Goal: Use online tool/utility: Utilize a website feature to perform a specific function

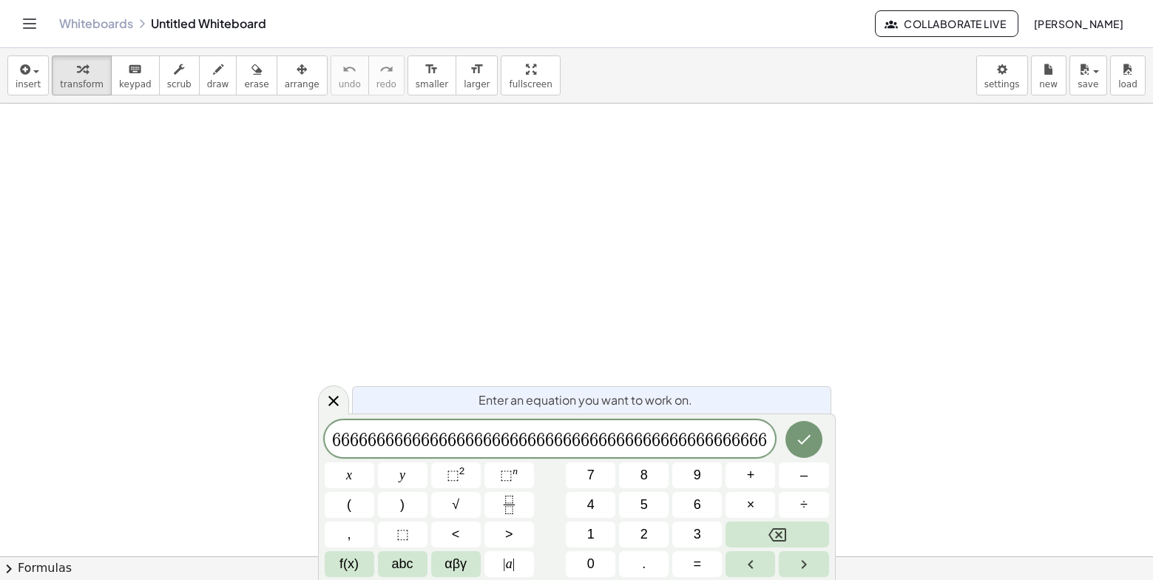
click at [713, 444] on span "6" at bounding box center [709, 440] width 9 height 18
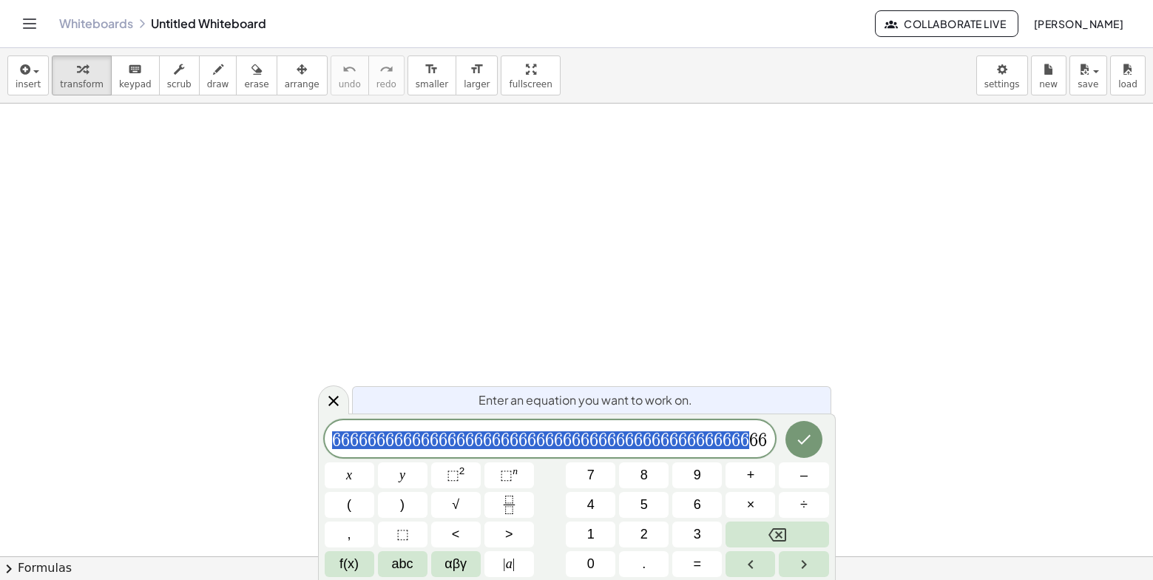
drag, startPoint x: 750, startPoint y: 444, endPoint x: 248, endPoint y: 453, distance: 501.5
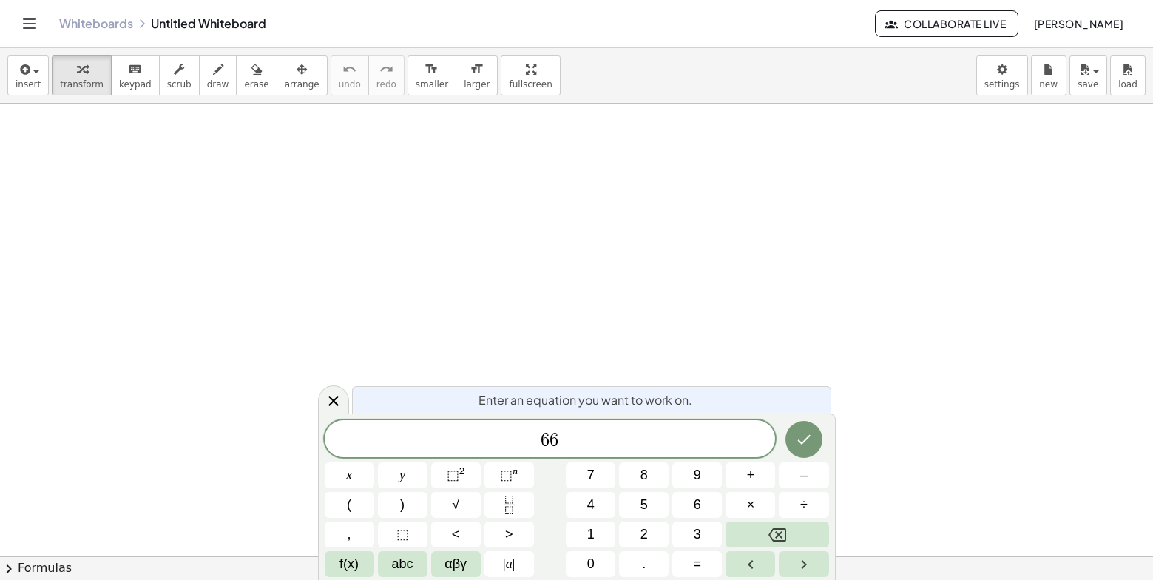
click at [558, 444] on span "6 6 ​" at bounding box center [550, 440] width 451 height 21
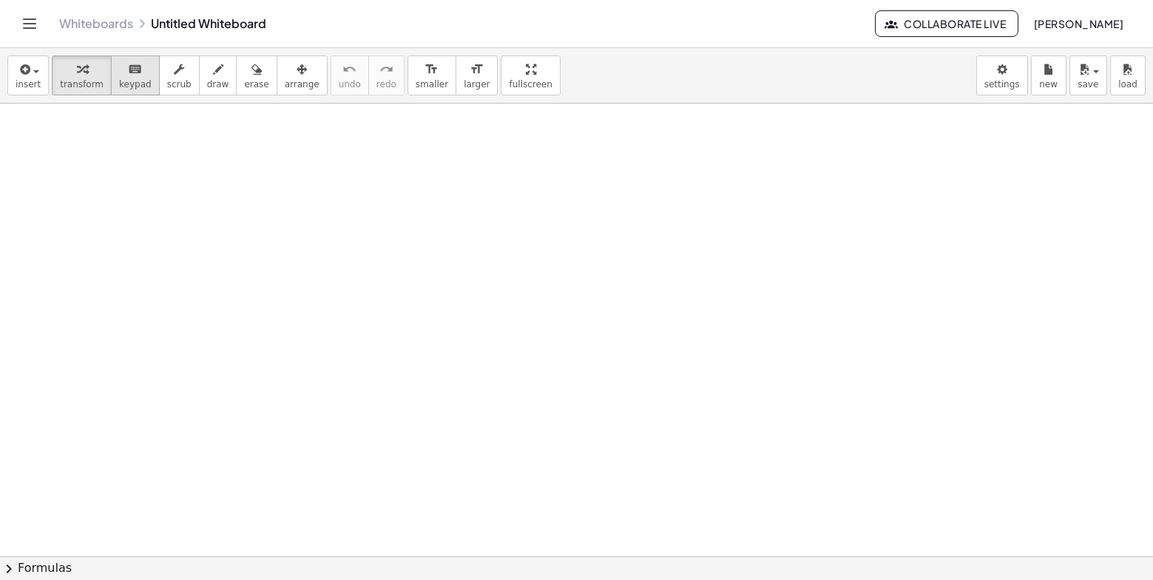
click at [135, 72] on div "keyboard" at bounding box center [135, 69] width 33 height 18
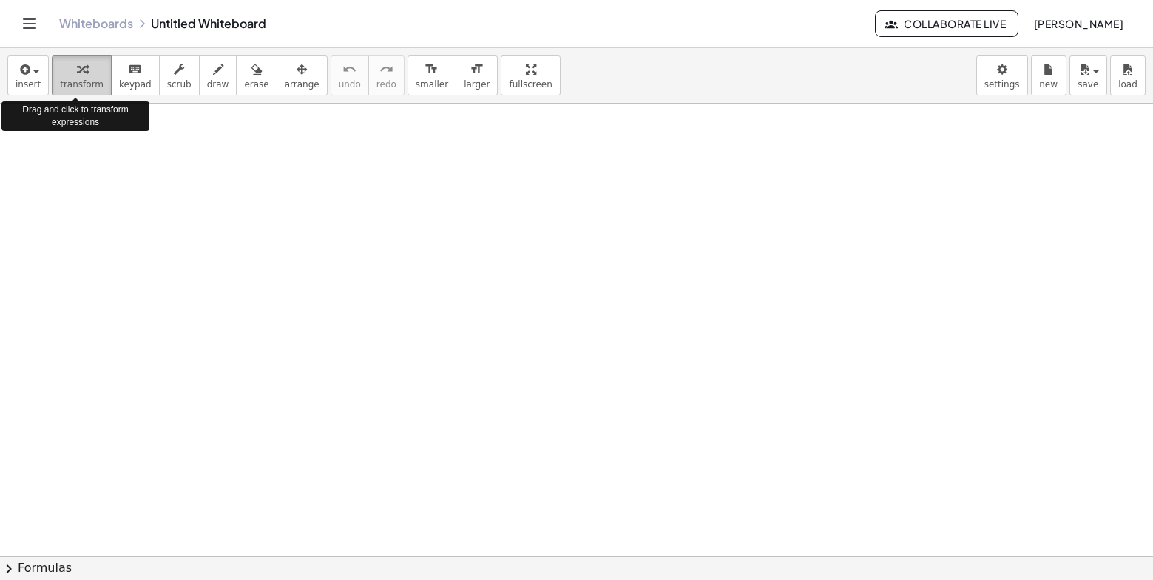
click at [87, 75] on div "button" at bounding box center [82, 69] width 44 height 18
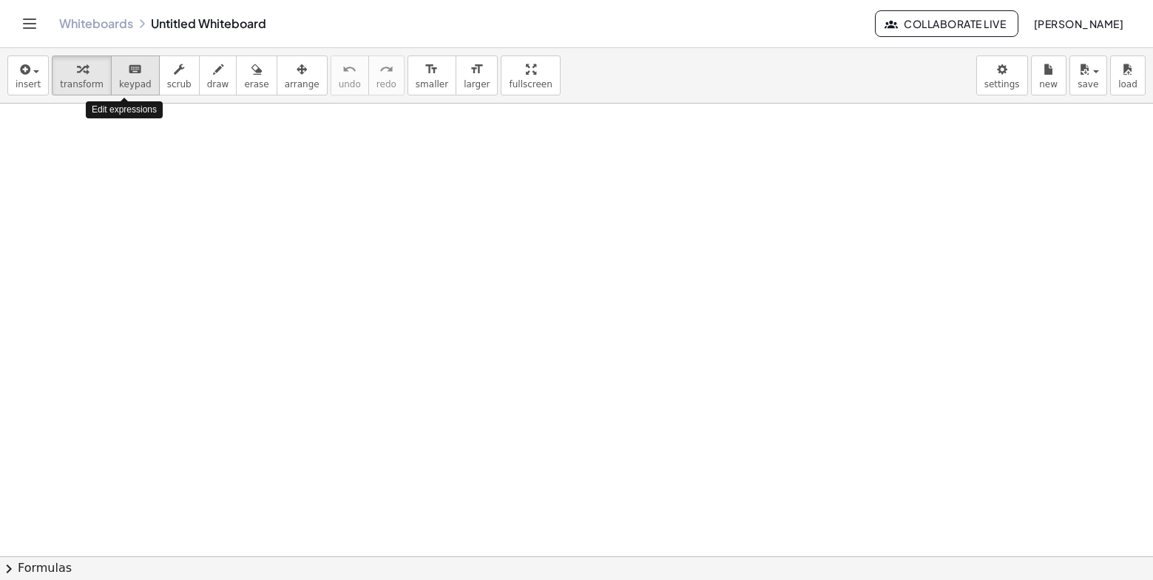
click at [124, 83] on span "keypad" at bounding box center [135, 84] width 33 height 10
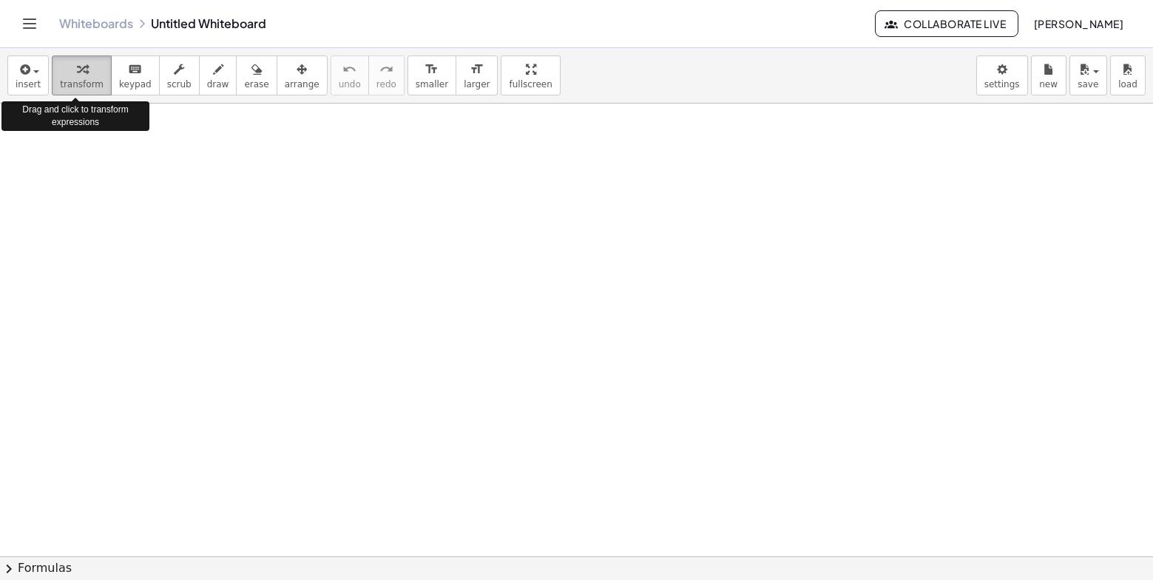
click at [77, 76] on icon "button" at bounding box center [82, 70] width 10 height 18
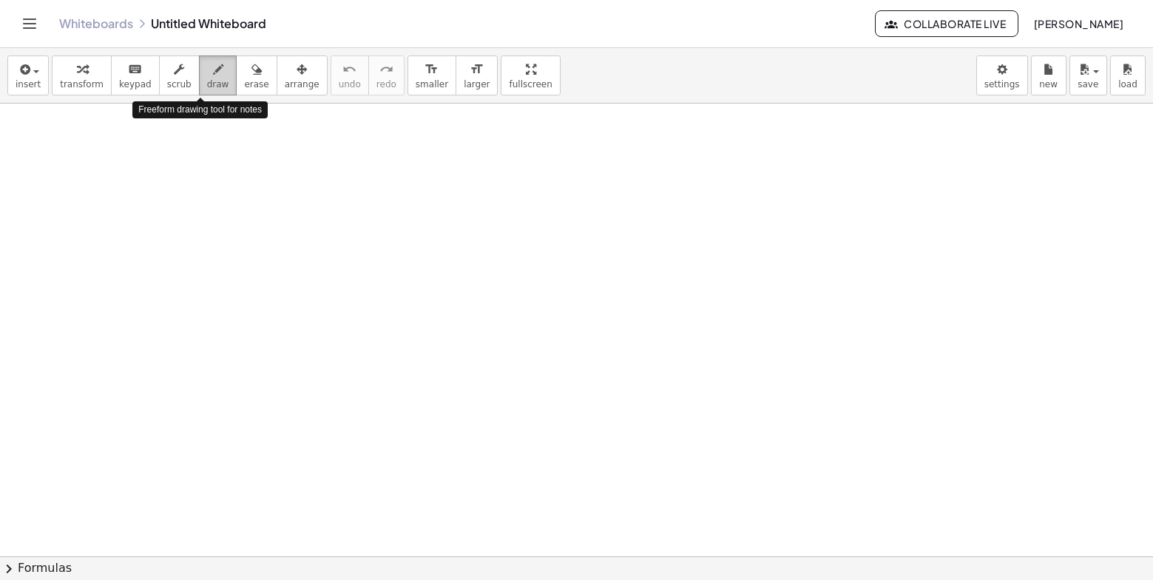
click at [213, 72] on icon "button" at bounding box center [218, 70] width 10 height 18
click at [424, 70] on icon "format_size" at bounding box center [431, 70] width 14 height 18
click at [124, 79] on span "keypad" at bounding box center [135, 84] width 33 height 10
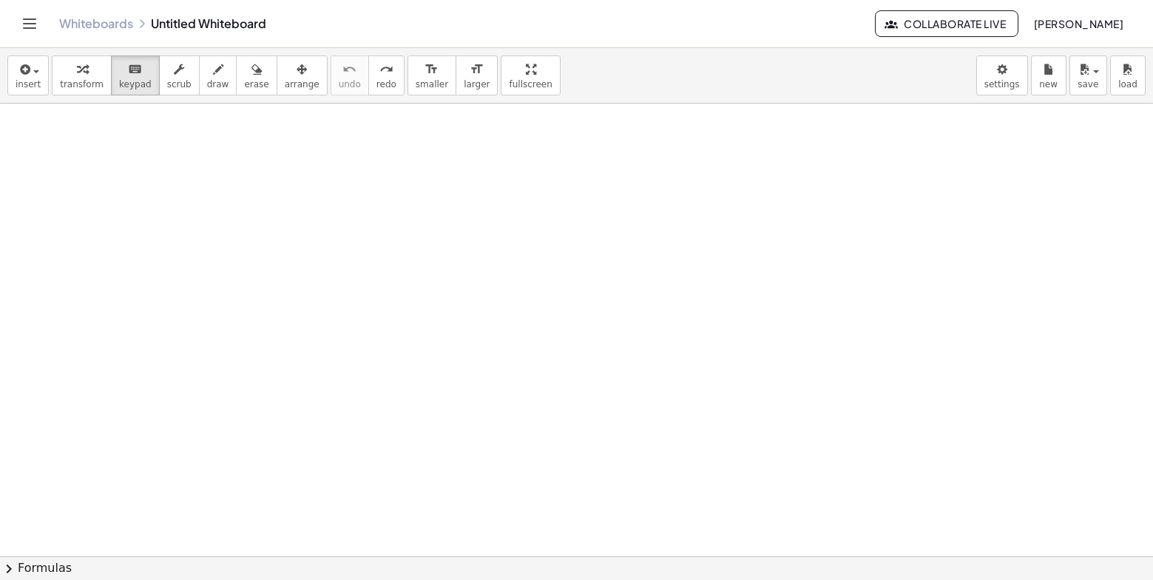
drag, startPoint x: 127, startPoint y: 68, endPoint x: 289, endPoint y: 217, distance: 219.8
click at [274, 212] on div "insert select one: Math Expression Function Text Youtube Video Graphing Geometr…" at bounding box center [576, 314] width 1153 height 532
click at [139, 82] on button "keyboard keypad" at bounding box center [135, 75] width 49 height 40
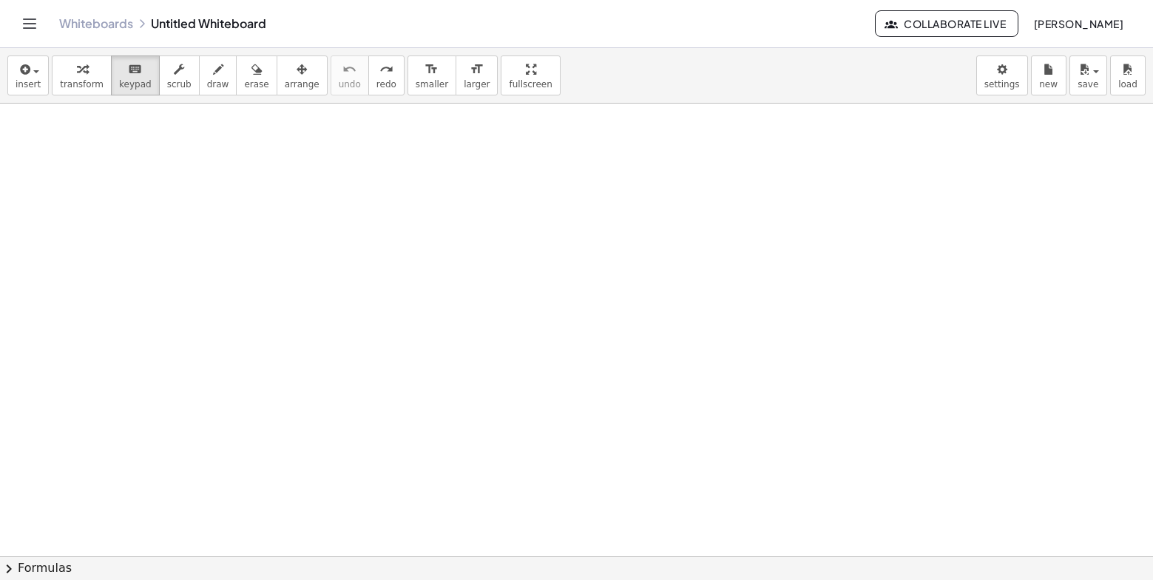
drag, startPoint x: 649, startPoint y: 415, endPoint x: 669, endPoint y: 288, distance: 128.8
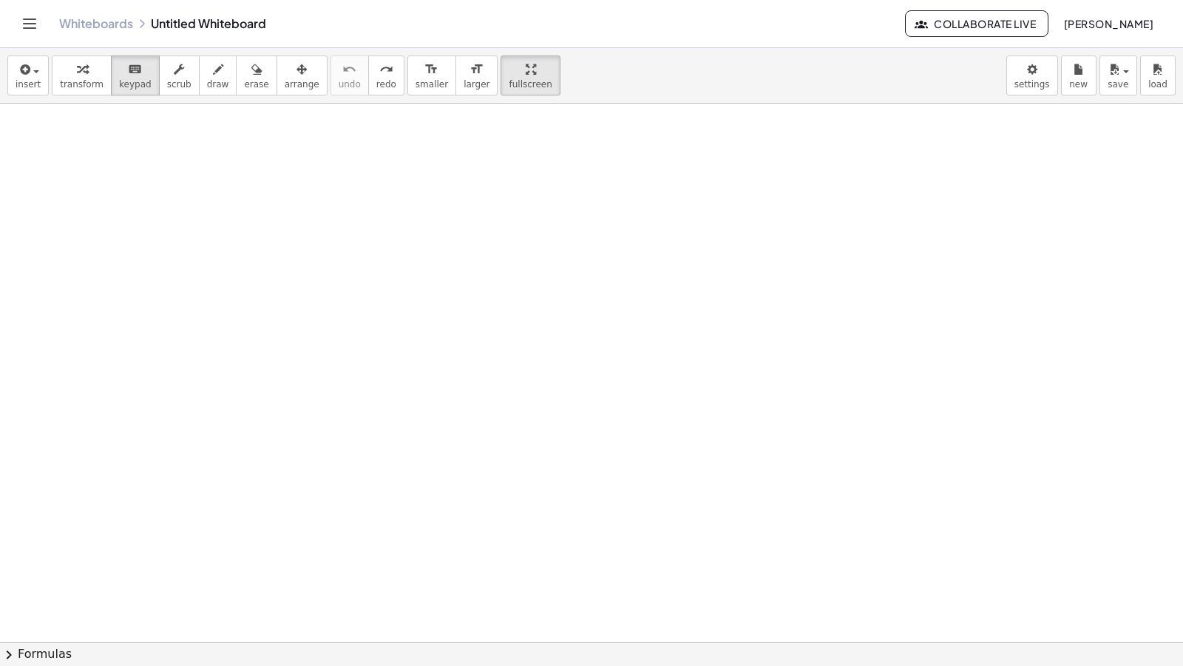
drag, startPoint x: 487, startPoint y: 84, endPoint x: 518, endPoint y: 140, distance: 63.9
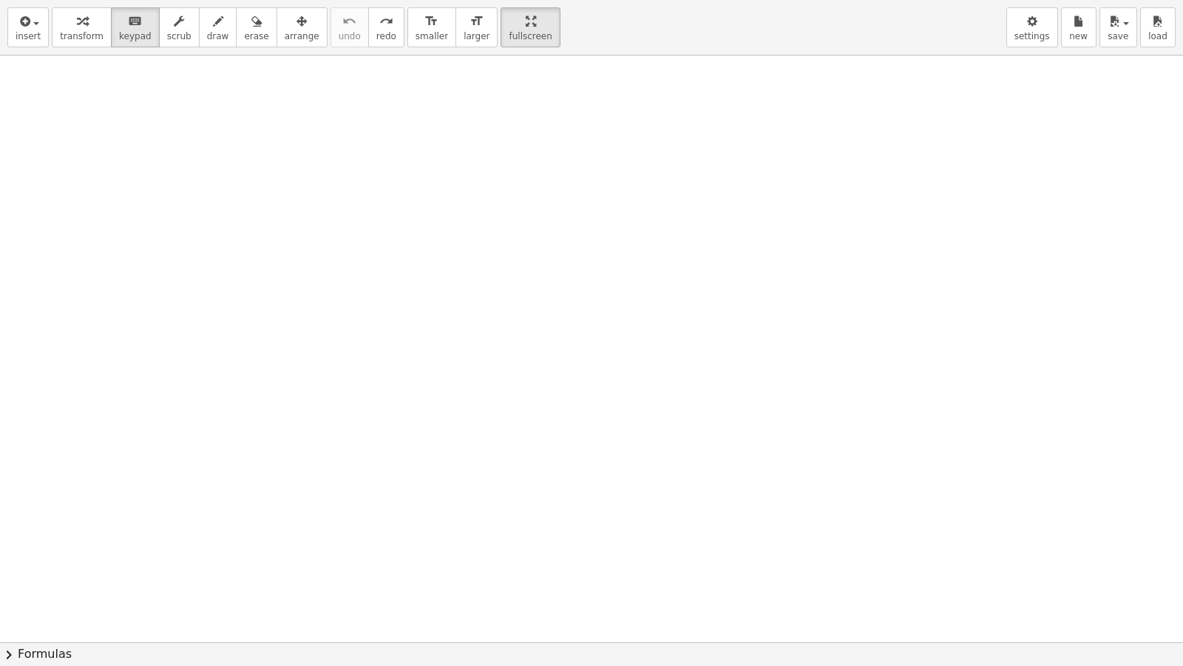
click at [518, 140] on div "insert select one: Math Expression Function Text Youtube Video Graphing Geometr…" at bounding box center [591, 333] width 1183 height 666
click at [83, 34] on span "transform" at bounding box center [82, 36] width 44 height 10
click at [247, 186] on div at bounding box center [591, 641] width 1183 height 1173
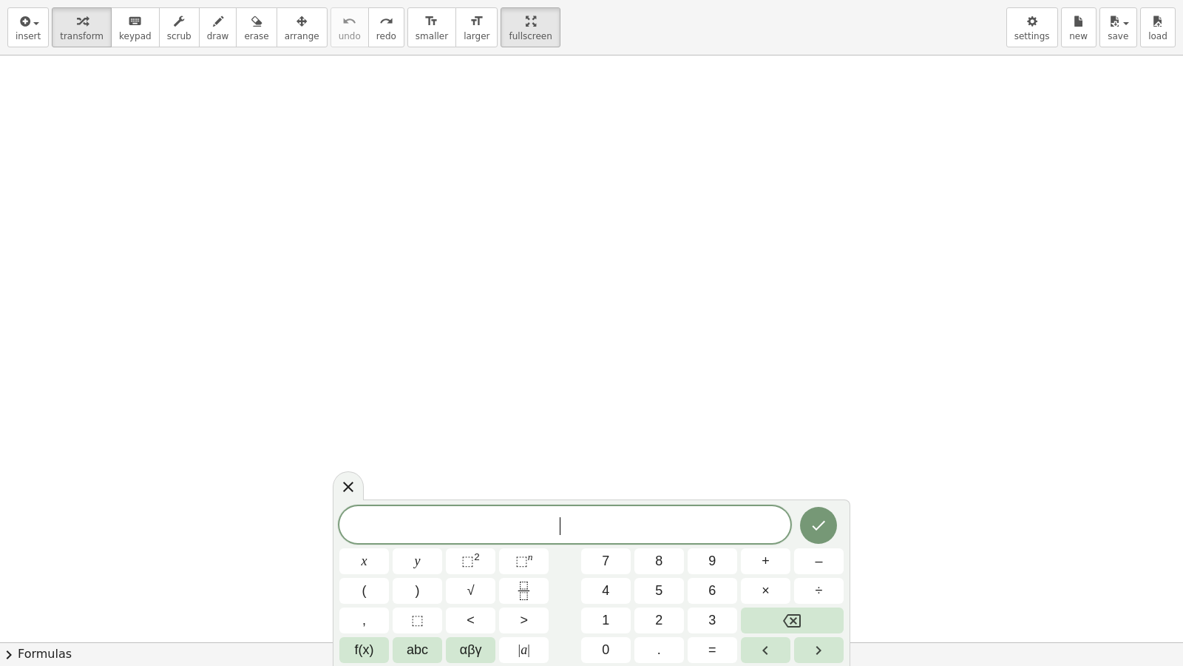
drag, startPoint x: 453, startPoint y: 498, endPoint x: 333, endPoint y: 535, distance: 125.4
click at [333, 535] on div "insert select one: Math Expression Function Text Youtube Video Graphing Geometr…" at bounding box center [591, 333] width 1183 height 666
drag, startPoint x: 331, startPoint y: 544, endPoint x: 309, endPoint y: 428, distance: 118.2
click at [304, 422] on div at bounding box center [591, 641] width 1183 height 1173
drag, startPoint x: 390, startPoint y: 496, endPoint x: 357, endPoint y: 479, distance: 36.7
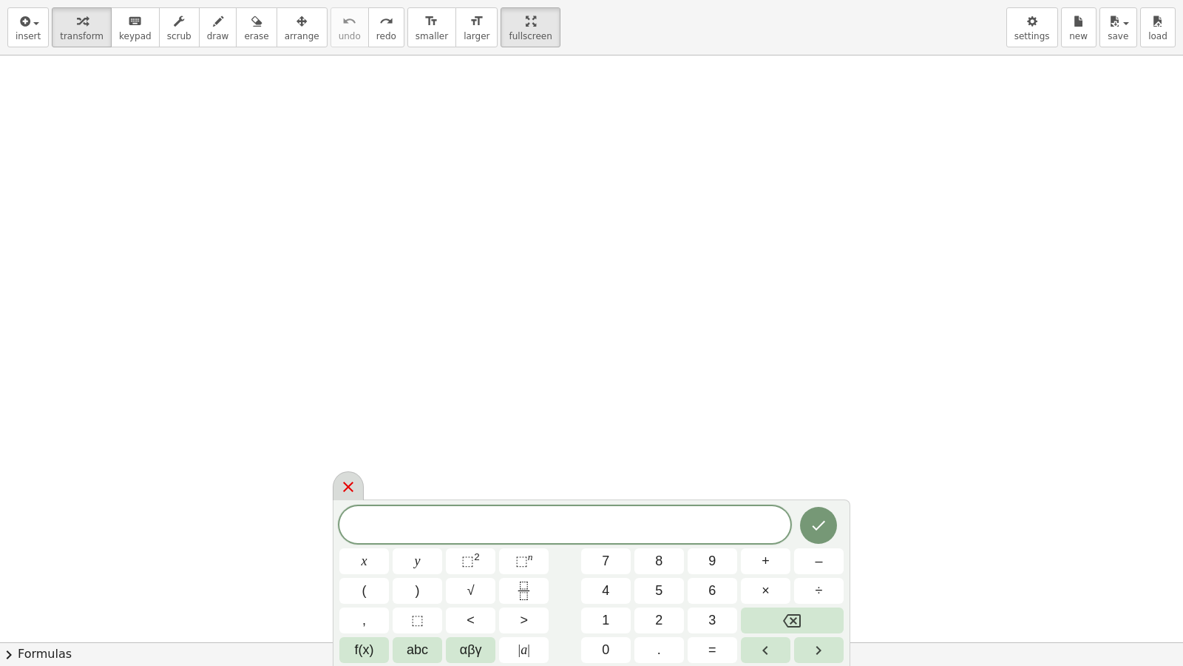
click at [365, 481] on div at bounding box center [591, 641] width 1183 height 1173
click at [352, 480] on icon at bounding box center [348, 487] width 18 height 18
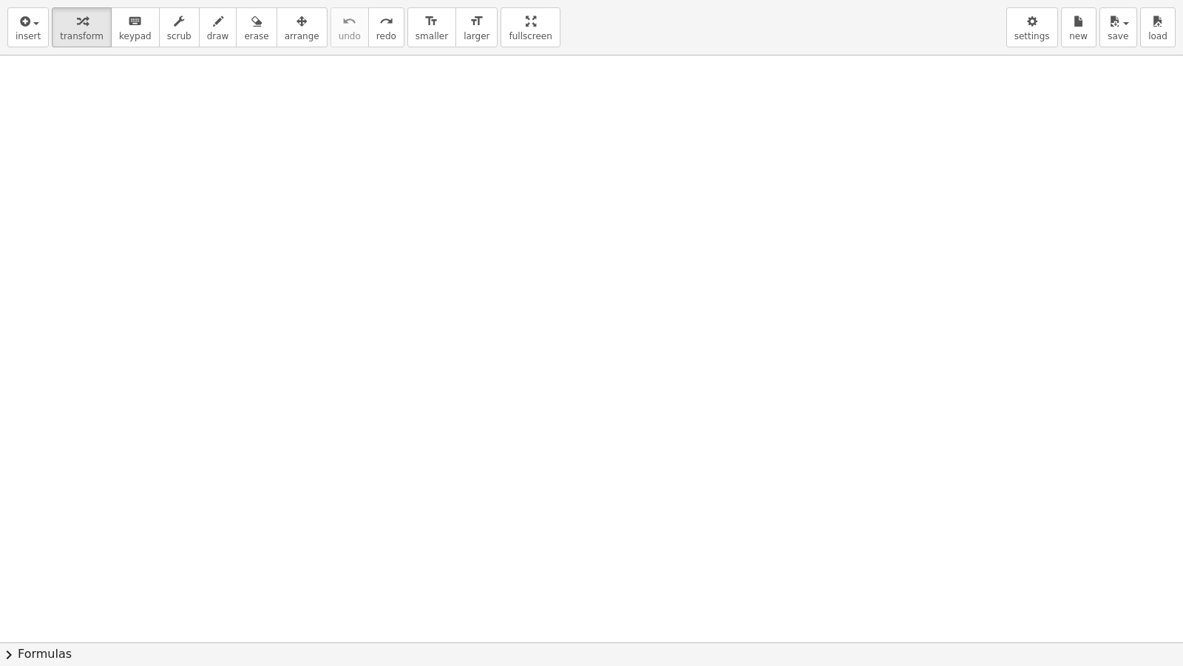
drag, startPoint x: 505, startPoint y: 35, endPoint x: 475, endPoint y: -21, distance: 63.9
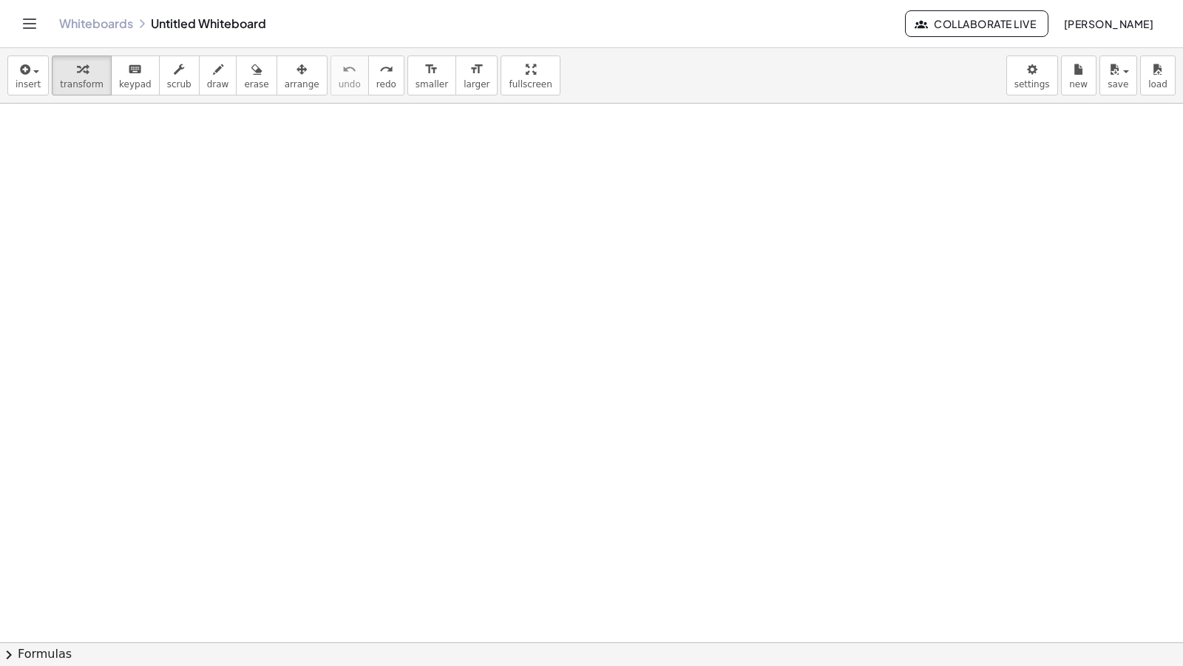
click at [475, 0] on html "Graspable Math Activities Whiteboards Classes Account v1.31.2 | Privacy policy …" at bounding box center [591, 333] width 1183 height 666
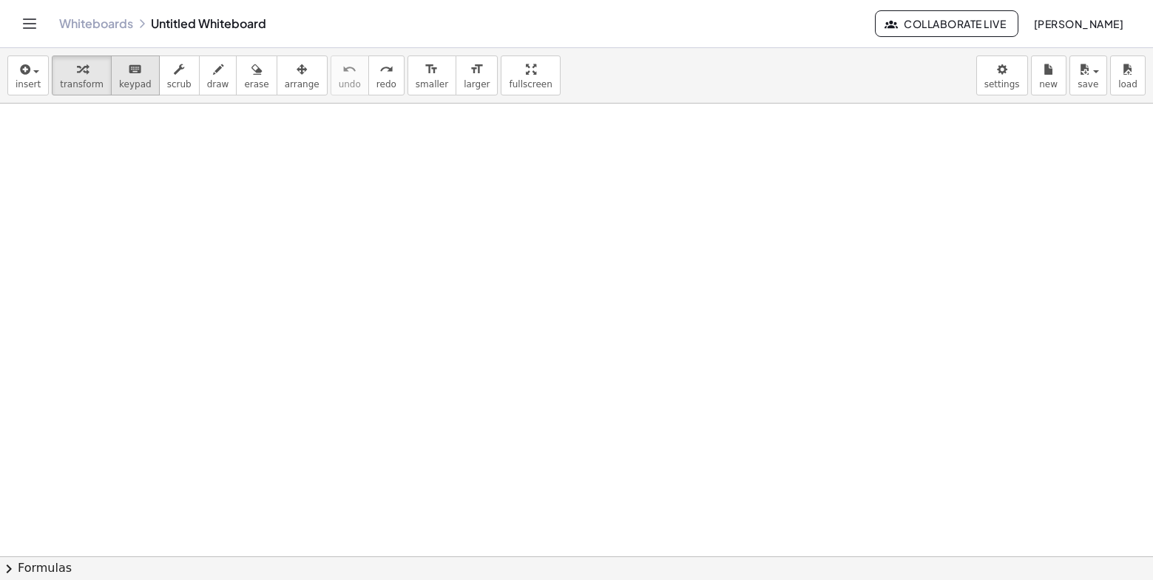
click at [135, 82] on span "keypad" at bounding box center [135, 84] width 33 height 10
click at [509, 73] on div "button" at bounding box center [530, 69] width 43 height 18
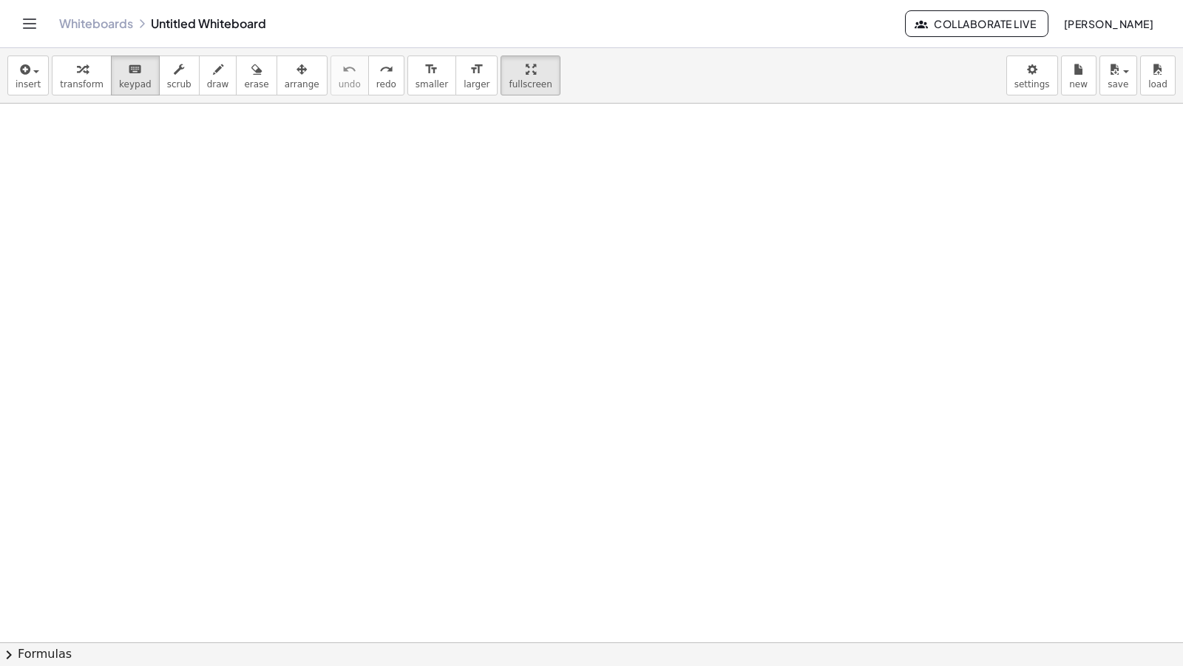
click at [464, 353] on div at bounding box center [591, 642] width 1183 height 1077
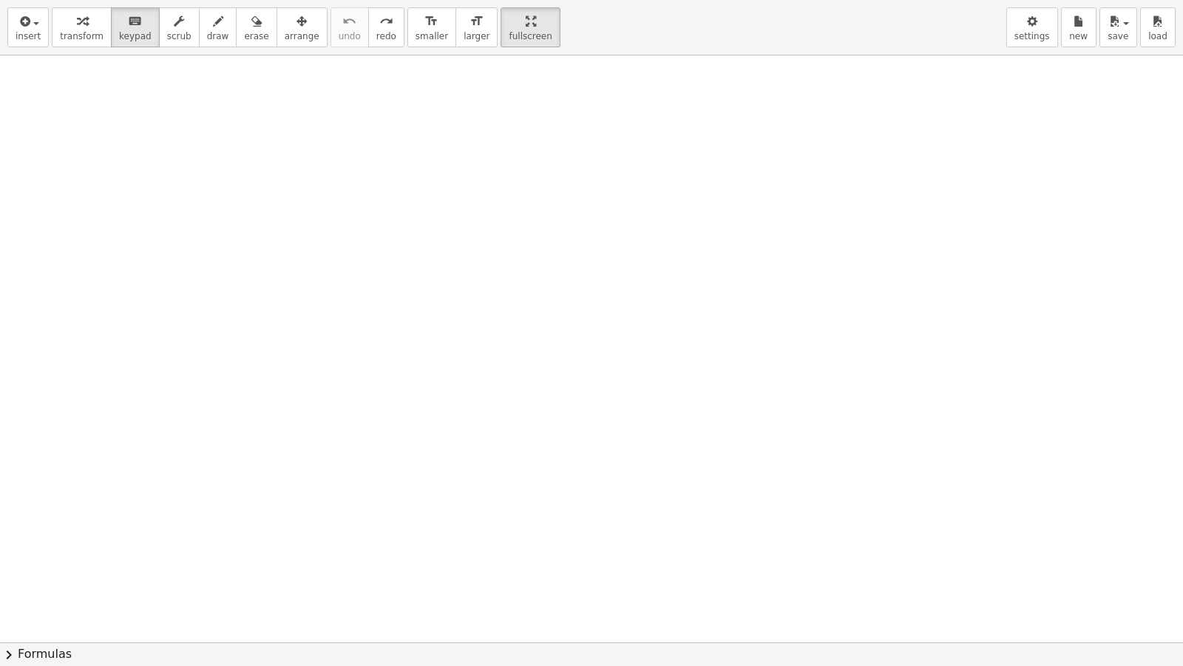
click at [464, 353] on div at bounding box center [591, 641] width 1183 height 1173
click at [119, 16] on div "keyboard" at bounding box center [135, 21] width 33 height 18
click at [128, 19] on icon "keyboard" at bounding box center [135, 22] width 14 height 18
click at [128, 20] on icon "keyboard" at bounding box center [135, 22] width 14 height 18
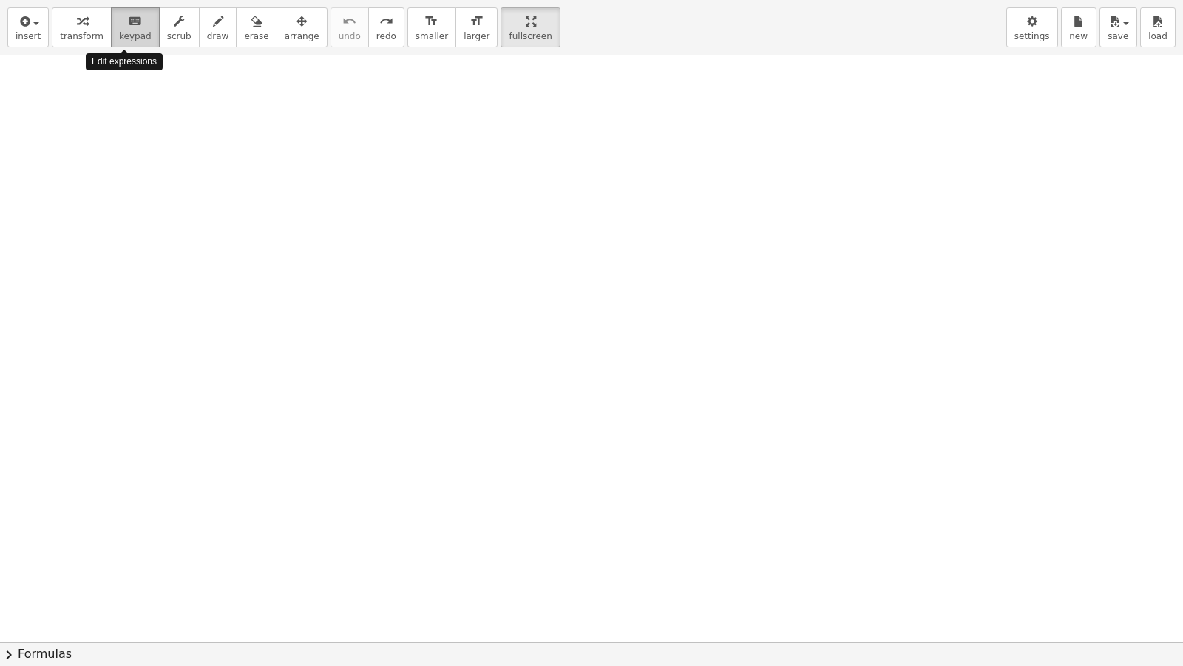
click at [128, 20] on icon "keyboard" at bounding box center [135, 22] width 14 height 18
drag, startPoint x: 119, startPoint y: 20, endPoint x: 455, endPoint y: 338, distance: 462.4
click at [455, 338] on div "insert select one: Math Expression Function Text Youtube Video Graphing Geometr…" at bounding box center [591, 333] width 1183 height 666
click at [455, 338] on div at bounding box center [591, 641] width 1183 height 1173
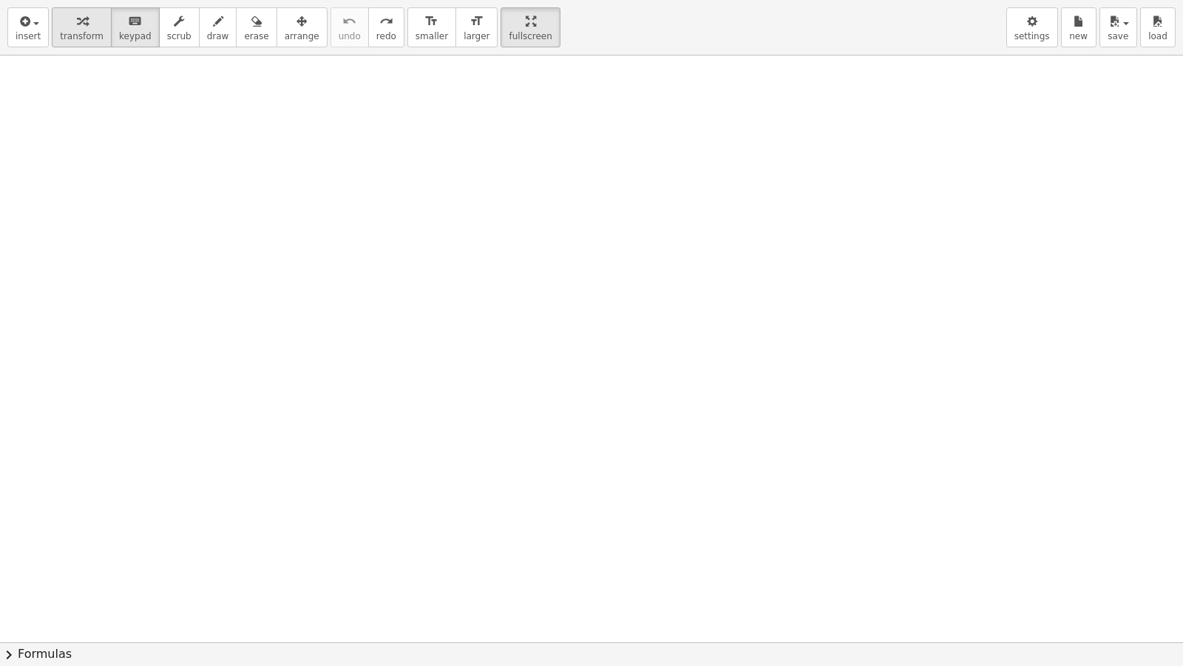
click at [98, 13] on button "transform" at bounding box center [82, 27] width 60 height 40
click at [557, 537] on div at bounding box center [591, 641] width 1183 height 1173
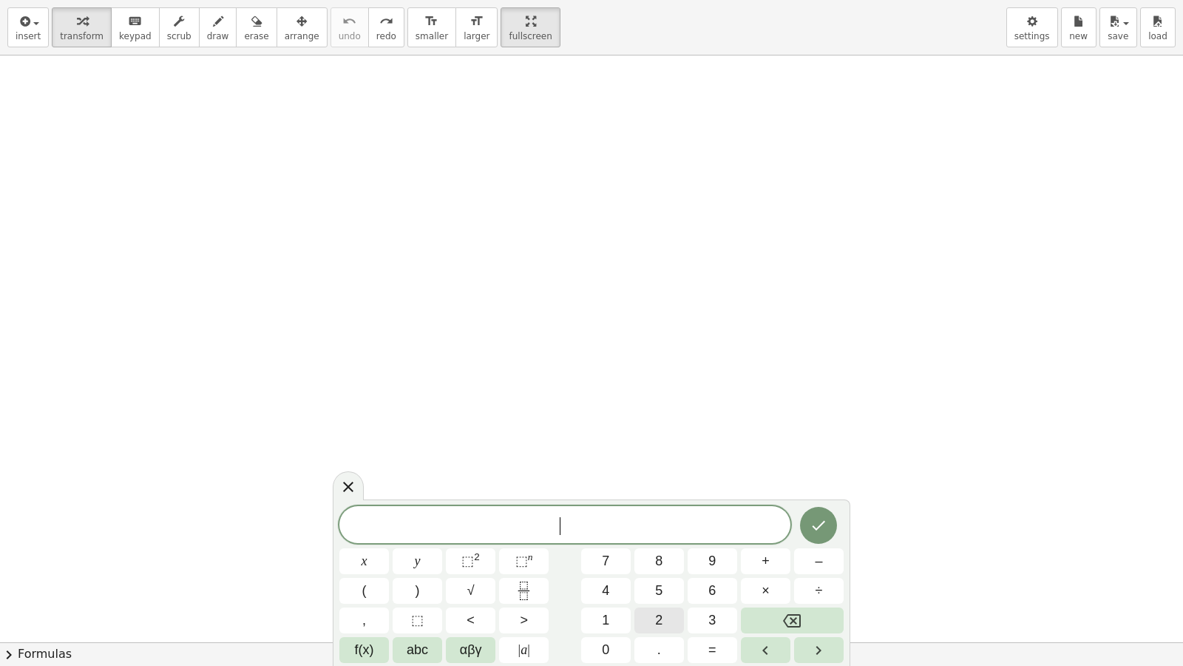
click at [654, 579] on button "2" at bounding box center [660, 620] width 50 height 26
click at [823, 566] on button "–" at bounding box center [819, 561] width 50 height 26
click at [757, 579] on button "×" at bounding box center [766, 591] width 50 height 26
click at [805, 579] on button "Backspace" at bounding box center [792, 620] width 103 height 26
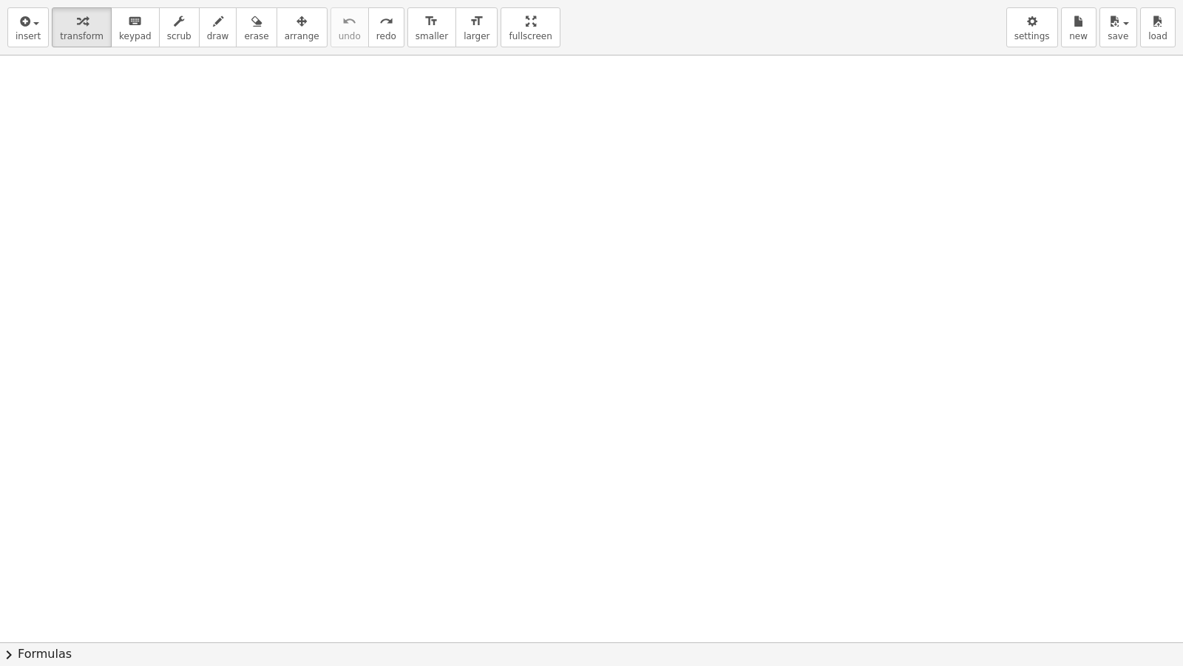
drag, startPoint x: 499, startPoint y: 28, endPoint x: 469, endPoint y: -28, distance: 63.9
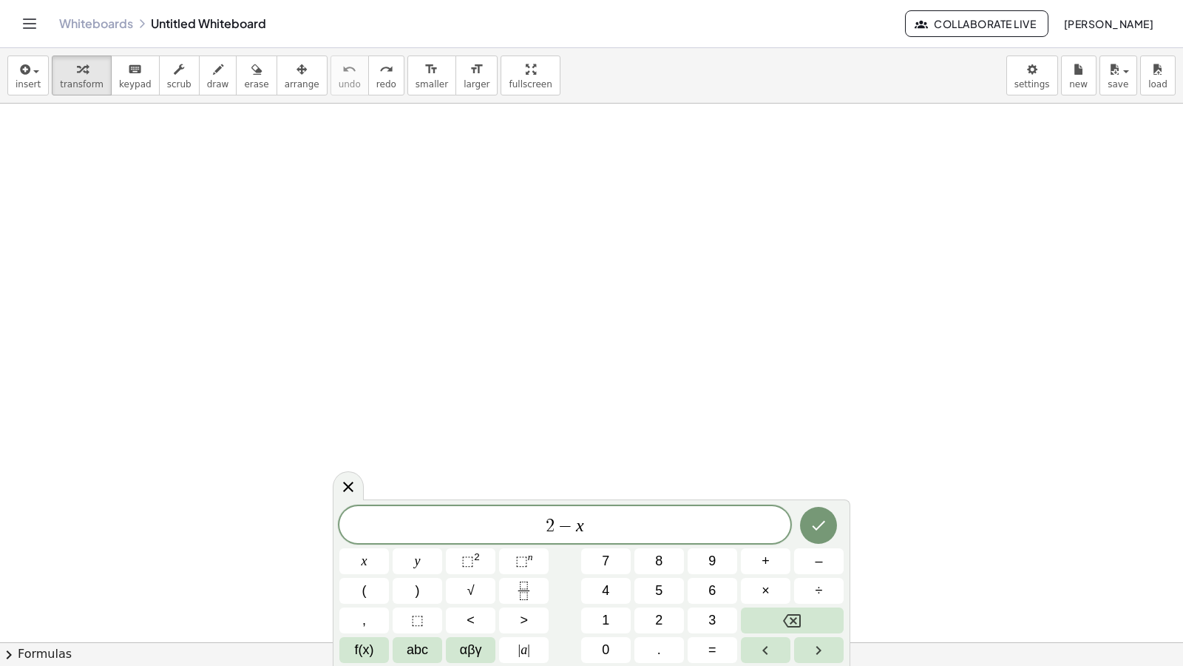
click at [469, 0] on html "Graspable Math Activities Whiteboards Classes Account v1.31.2 | Privacy policy …" at bounding box center [591, 333] width 1183 height 666
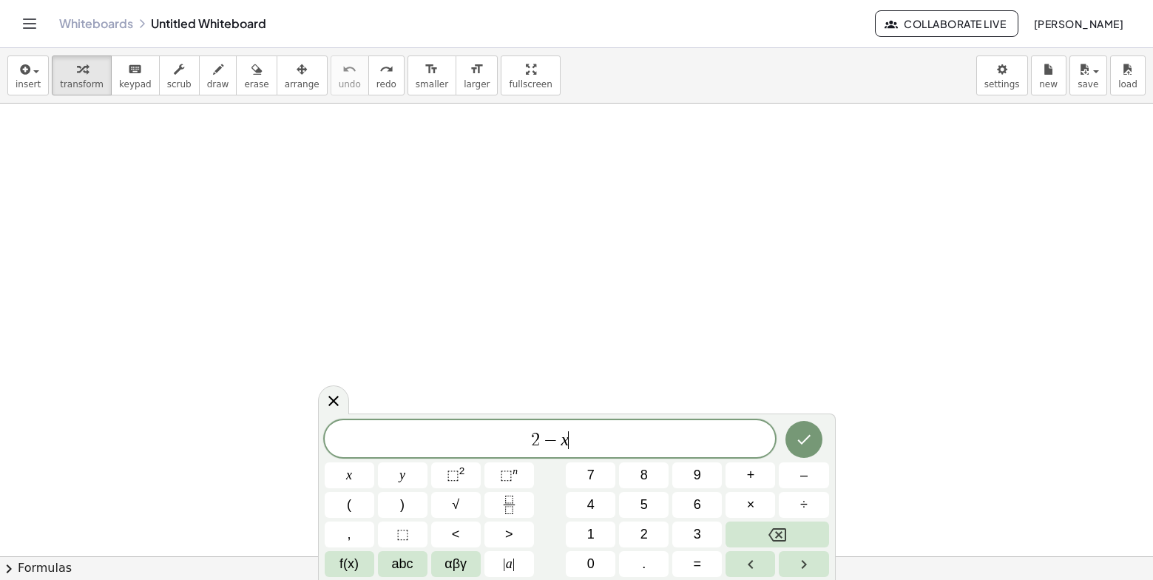
click at [572, 442] on span "2 − x ​" at bounding box center [550, 440] width 451 height 21
click at [795, 476] on button "–" at bounding box center [804, 475] width 50 height 26
click at [627, 524] on button "2" at bounding box center [644, 534] width 50 height 26
click at [516, 510] on icon "Fraction" at bounding box center [509, 504] width 18 height 18
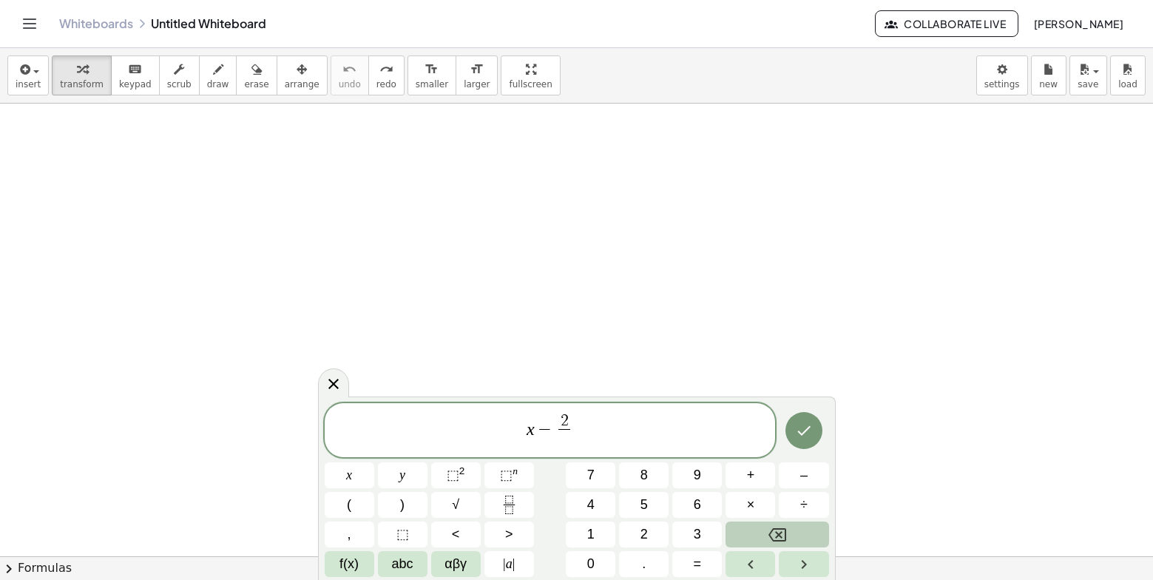
click at [808, 536] on button "Backspace" at bounding box center [776, 534] width 103 height 26
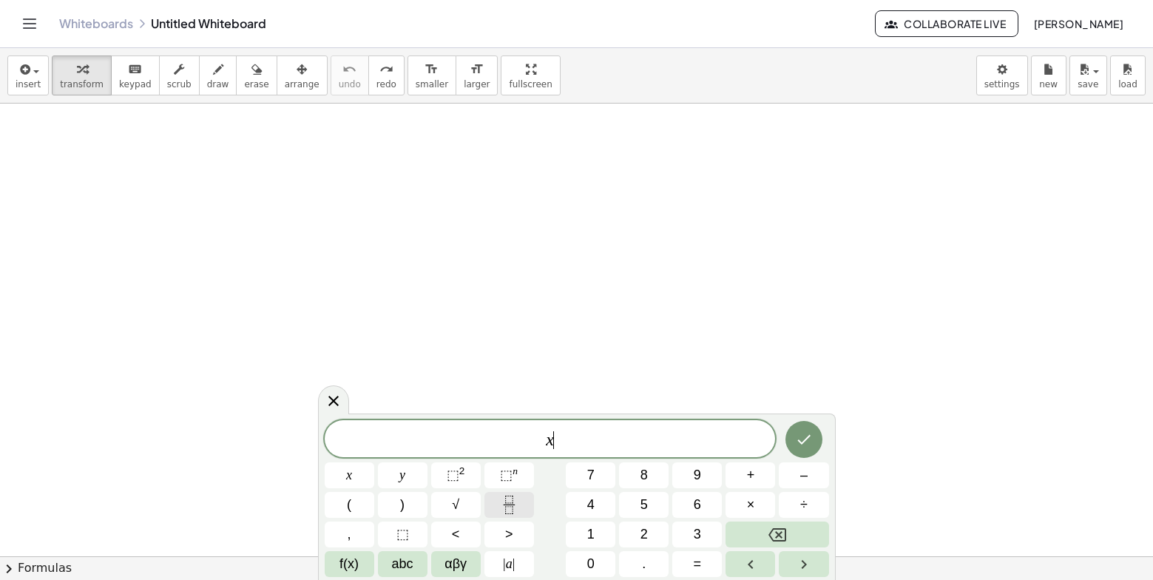
click at [511, 513] on icon "Fraction" at bounding box center [509, 504] width 18 height 18
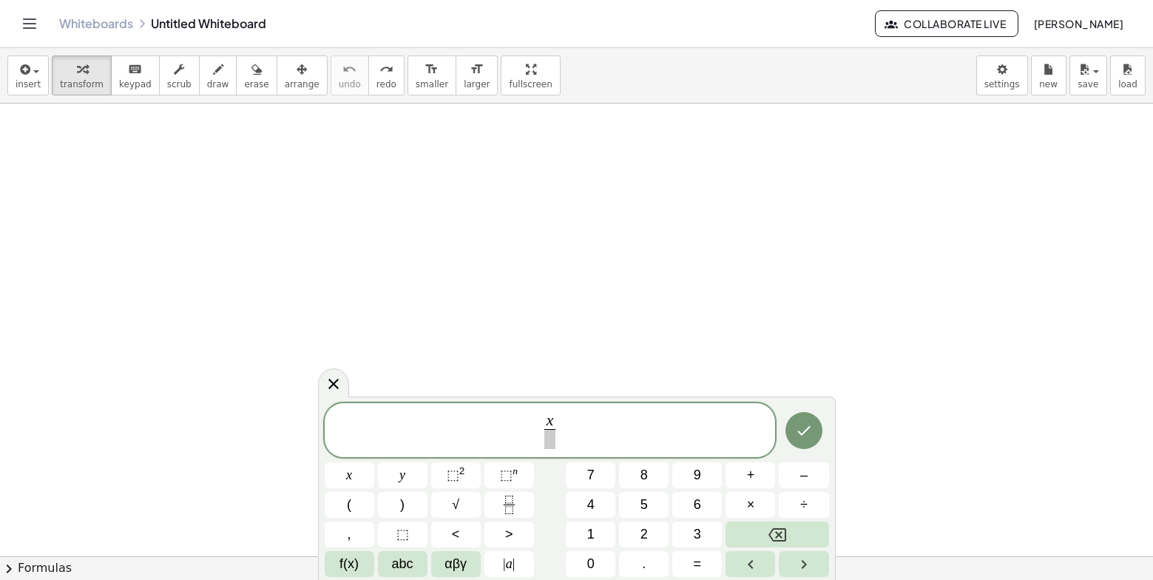
click at [564, 420] on span "x ​ ​" at bounding box center [550, 431] width 451 height 39
click at [555, 421] on span "x ​" at bounding box center [549, 421] width 10 height 16
click at [791, 482] on button "–" at bounding box center [804, 475] width 50 height 26
click at [637, 543] on button "2" at bounding box center [644, 534] width 50 height 26
click at [540, 447] on span "​" at bounding box center [550, 439] width 38 height 20
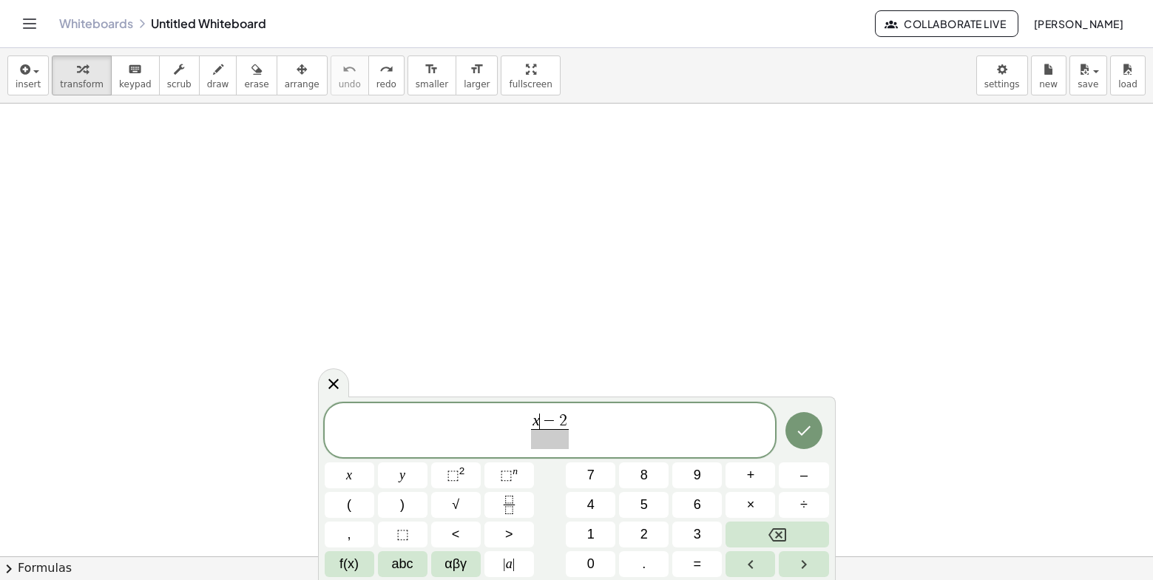
click at [545, 414] on span "−" at bounding box center [549, 421] width 19 height 16
drag, startPoint x: 684, startPoint y: 345, endPoint x: 863, endPoint y: 478, distance: 223.0
click at [790, 404] on body "Graspable Math Activities Whiteboards Classes Account v1.31.2 | Privacy policy …" at bounding box center [576, 290] width 1153 height 580
